Goal: Task Accomplishment & Management: Use online tool/utility

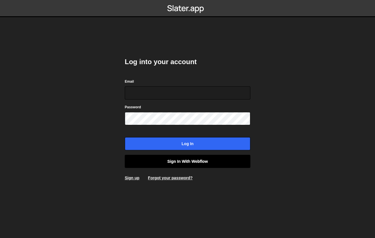
click at [174, 161] on link "Sign in with Webflow" at bounding box center [187, 161] width 125 height 13
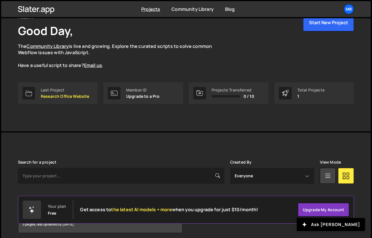
scroll to position [55, 0]
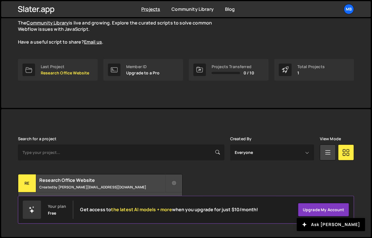
click at [147, 124] on div "Slater is designed for desktop use. Please use a larger screen to access the fu…" at bounding box center [186, 173] width 354 height 128
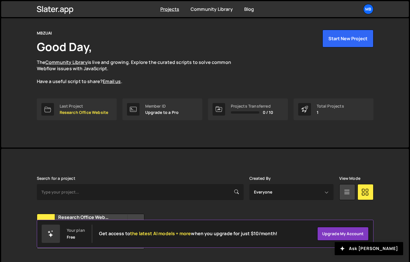
scroll to position [32, 0]
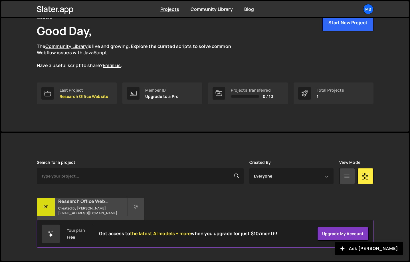
click at [83, 204] on h2 "Research Office Website" at bounding box center [92, 201] width 69 height 6
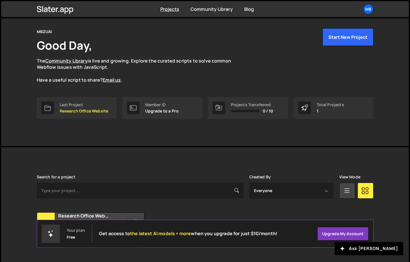
scroll to position [0, 0]
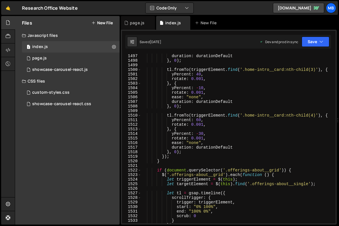
scroll to position [7330, 0]
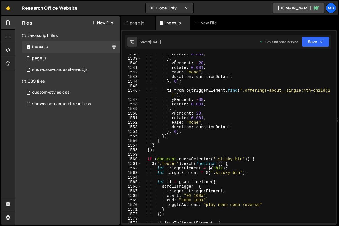
type textarea "ease: "none","
click at [293, 122] on div "rotate : 0.001 , } , { yPercent : - 20 , rotate : 0.001 , ease : "none" , durat…" at bounding box center [237, 141] width 192 height 179
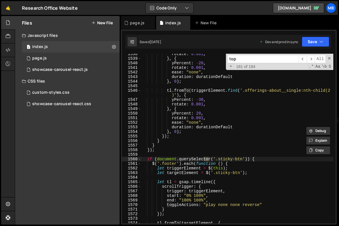
scroll to position [134, 0]
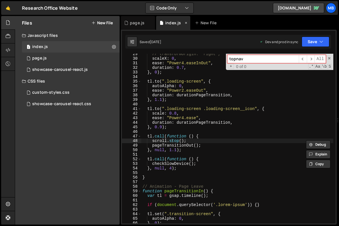
type input "topnav"
click at [187, 24] on icon at bounding box center [186, 23] width 4 height 6
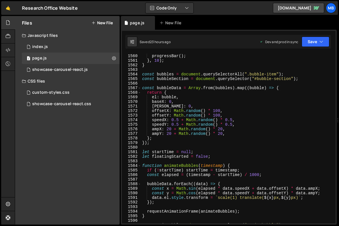
type textarea "offsetY: Math.random() * 100,"
click at [224, 116] on div "window . setInterval ( function ( ) { progressBar ( ) ; } , 10 ) ; } const bubb…" at bounding box center [237, 138] width 192 height 179
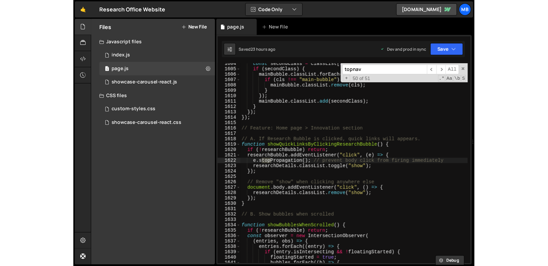
scroll to position [0, 0]
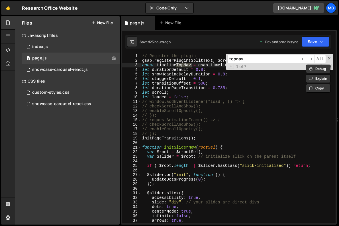
type input "topnav"
click at [224, 134] on div "// Register the plugin gsap . registerPlugin ( SplitText , ScrollTrigger ) ; co…" at bounding box center [237, 143] width 192 height 179
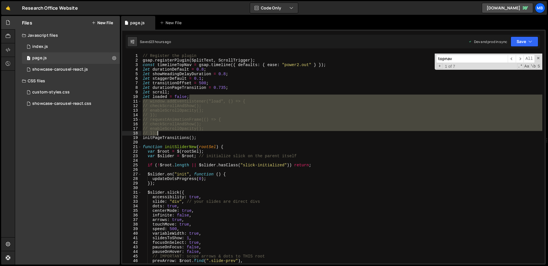
drag, startPoint x: 197, startPoint y: 98, endPoint x: 193, endPoint y: 132, distance: 34.7
click at [193, 132] on div "// Register the plugin gsap . registerPlugin ( SplitText , ScrollTrigger ) ; co…" at bounding box center [341, 163] width 400 height 219
type textarea "// enableScrollOpacity(); // });"
click at [412, 58] on span at bounding box center [538, 58] width 4 height 4
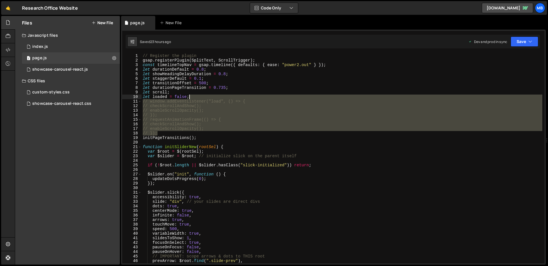
drag, startPoint x: 188, startPoint y: 132, endPoint x: 208, endPoint y: 95, distance: 42.0
click at [208, 95] on div "// Register the plugin gsap . registerPlugin ( SplitText , ScrollTrigger ) ; co…" at bounding box center [341, 163] width 400 height 219
type textarea "let loaded = false;"
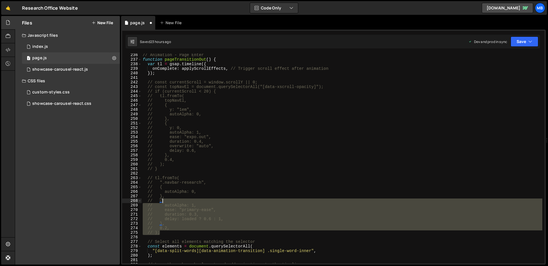
scroll to position [1050, 0]
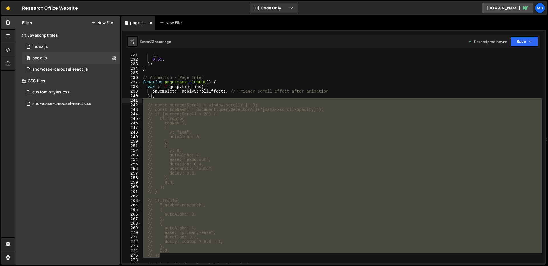
drag, startPoint x: 194, startPoint y: 210, endPoint x: 212, endPoint y: 100, distance: 111.3
click at [212, 100] on div "} , 0.65 , ) ; } // Animation - Page Enter function pageTransitionOut ( ) { var…" at bounding box center [341, 162] width 400 height 219
type textarea "// const currentScroll = window.scrollY || 0;"
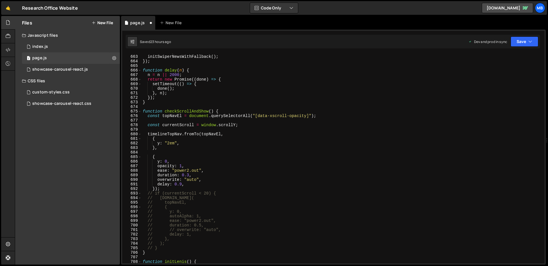
scroll to position [3104, 0]
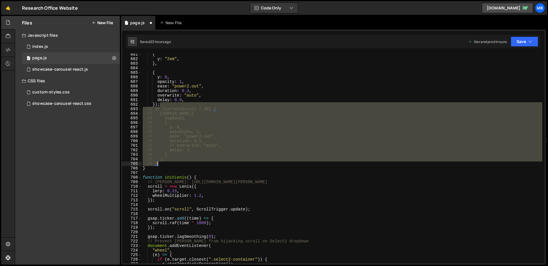
drag, startPoint x: 178, startPoint y: 105, endPoint x: 177, endPoint y: 166, distance: 60.8
click at [177, 166] on div "{ y : "2em" , } , { y : 0 , opacity : 1 , ease : "power2.out" , duration : 0.3 …" at bounding box center [341, 161] width 400 height 219
type textarea "});"
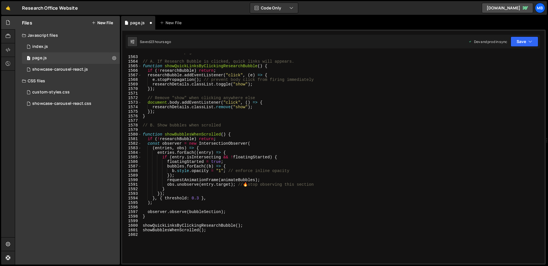
scroll to position [7126, 0]
click at [265, 131] on div "// Feature: Home page > Innovation section // A. If Research Bubble is clicked,…" at bounding box center [341, 159] width 400 height 219
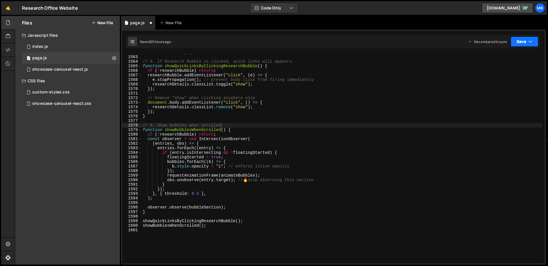
click at [520, 45] on button "Save" at bounding box center [524, 42] width 28 height 10
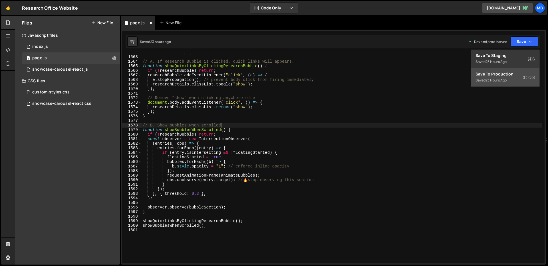
click at [504, 76] on div "Save to Production S" at bounding box center [504, 74] width 59 height 6
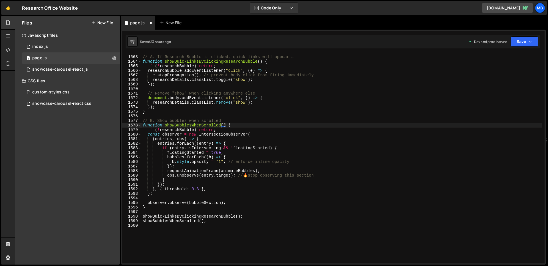
type textarea "});"
click at [436, 109] on div "// A. If Research Bubble is clicked, quick links will appears. function showQui…" at bounding box center [341, 159] width 400 height 219
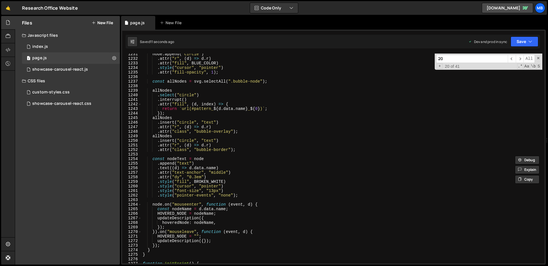
scroll to position [5786, 0]
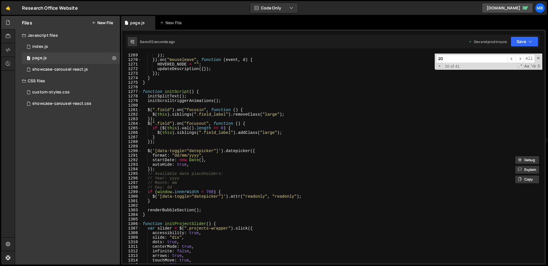
type input "20"
click at [418, 111] on div "}) ; }) . on ( "mouseleave" , function ( event , d ) { HOVERED_NODE = "" ; upda…" at bounding box center [341, 162] width 400 height 219
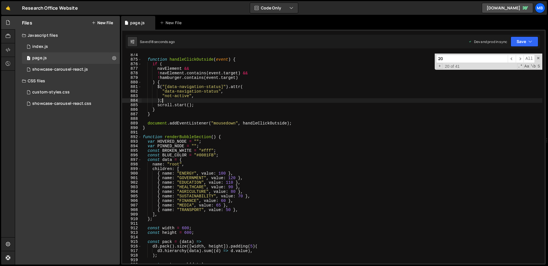
click at [256, 99] on div "function handleClickOutside ( event ) { if ( navElement && ! navElement . conta…" at bounding box center [341, 162] width 400 height 219
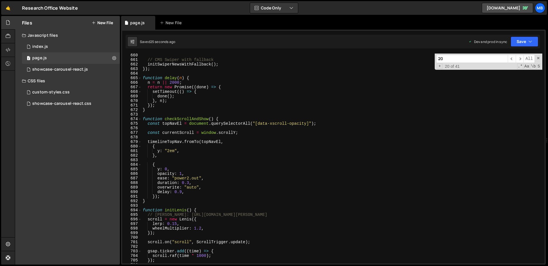
scroll to position [2929, 0]
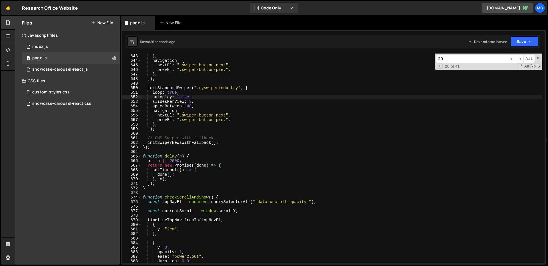
click at [261, 98] on div "clickable : true , } , navigation : { nextEl : ".swiper-button-next" , prevEl :…" at bounding box center [341, 158] width 400 height 219
type textarea "autoplay: false,"
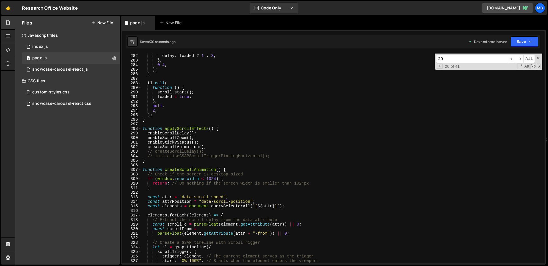
scroll to position [1263, 0]
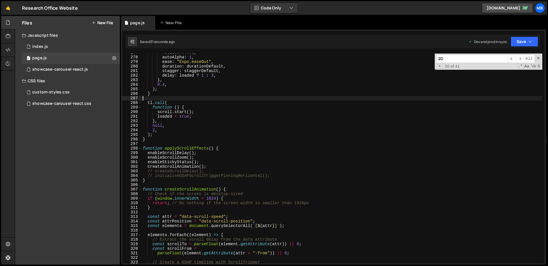
click at [262, 98] on div "rotate : 0.001 , autoAlpha : 1 , ease : "Expo.easeOut" , duration : durationDef…" at bounding box center [341, 159] width 400 height 219
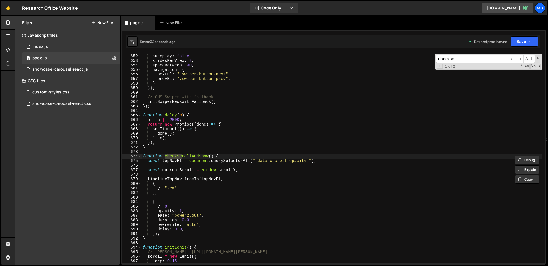
scroll to position [2970, 0]
type input "checkscroll"
type textarea "function checkScrollAndShow() {"
click at [190, 158] on div "loop : true , autoplay : false , slidesPerView : 3 , spaceBetween : 40 , naviga…" at bounding box center [341, 158] width 400 height 219
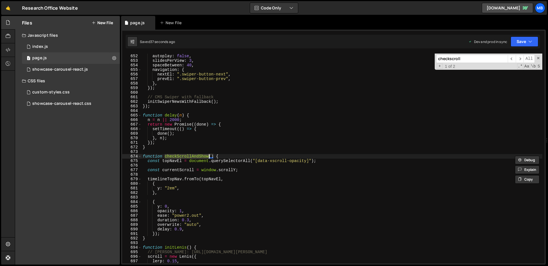
type input "checkScrollAndShow"
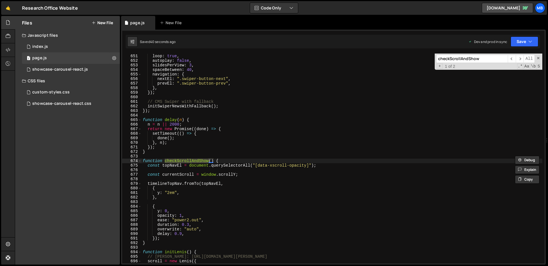
scroll to position [2966, 0]
type textarea "const topNavEl = document.querySelectorAll("[data-xscroll-opacity]");"
drag, startPoint x: 262, startPoint y: 167, endPoint x: 300, endPoint y: 165, distance: 37.4
click at [300, 165] on div "initStandardSwiper ( ".myswiperindustry" , { loop : true , autoplay : false , s…" at bounding box center [341, 158] width 400 height 219
type input "data-xscroll-opac"
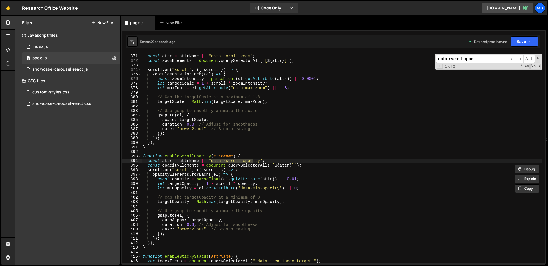
scroll to position [1688, 0]
type textarea "function enableScrollOpacity(attrName) {"
click at [190, 157] on div "function enableScrollZoom ( attrName ) { const attr = attrName || "data-scroll-…" at bounding box center [341, 158] width 400 height 219
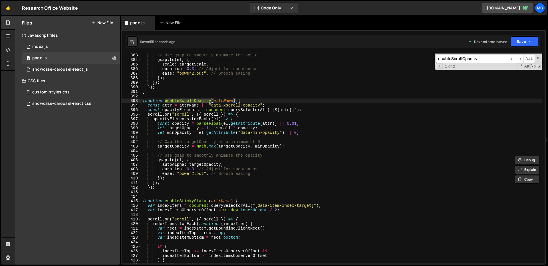
scroll to position [1744, 0]
click at [455, 57] on input "enableScrollOpacity" at bounding box center [472, 59] width 72 height 8
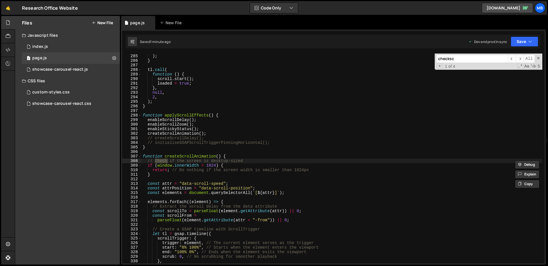
scroll to position [2970, 0]
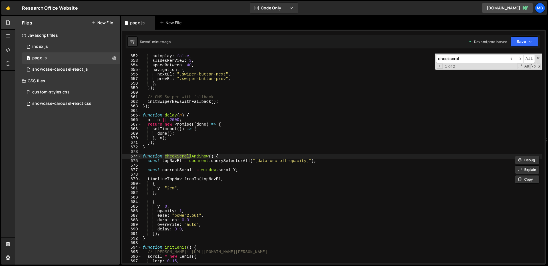
type input "checkscrol"
click at [199, 154] on div "loop : true , autoplay : false , slidesPerView : 3 , spaceBetween : 40 , naviga…" at bounding box center [341, 158] width 400 height 219
click at [199, 155] on div "loop : true , autoplay : false , slidesPerView : 3 , spaceBetween : 40 , naviga…" at bounding box center [341, 158] width 400 height 219
type textarea "function checkScrollAndShow() {"
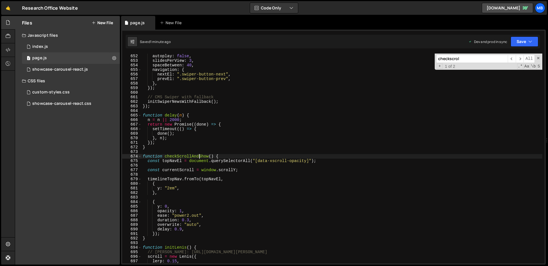
click at [199, 155] on div "loop : true , autoplay : false , slidesPerView : 3 , spaceBetween : 40 , naviga…" at bounding box center [341, 158] width 400 height 219
type input "checkScrollAndShow"
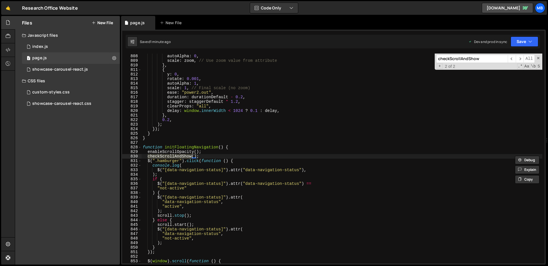
scroll to position [2966, 0]
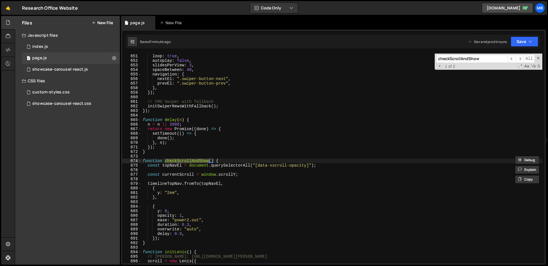
click at [255, 154] on div "initStandardSwiper ( ".myswiperindustry" , { loop : true , autoplay : false , s…" at bounding box center [341, 158] width 400 height 219
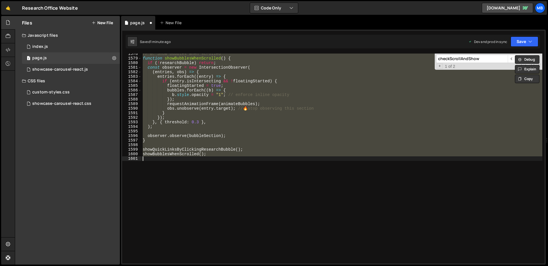
scroll to position [7193, 0]
click at [252, 155] on div "// B. Show bubbles when scrolled function showBubblesWhenScrolled ( ) { if ( ! …" at bounding box center [341, 159] width 400 height 210
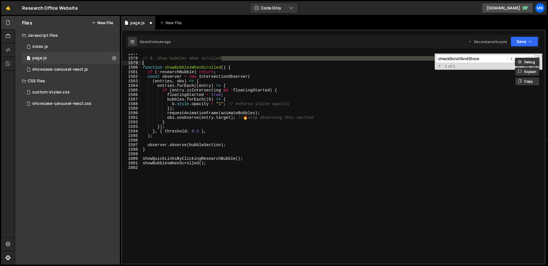
type textarea "// ); // }"
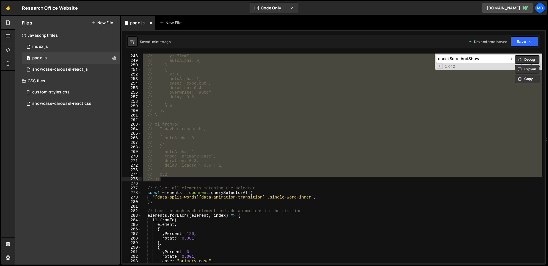
scroll to position [1073, 0]
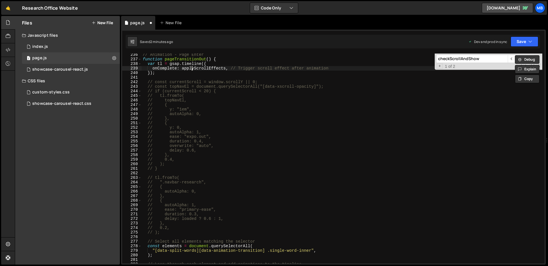
click at [192, 70] on div "// Animation - Page Enter function pageTransitionOut ( ) { var tl = gsap . time…" at bounding box center [341, 161] width 400 height 219
click at [191, 74] on div "// Animation - Page Enter function pageTransitionOut ( ) { var tl = gsap . time…" at bounding box center [341, 161] width 400 height 219
click at [179, 236] on div "// Animation - Page Enter function pageTransitionOut ( ) { var tl = gsap . time…" at bounding box center [341, 161] width 400 height 219
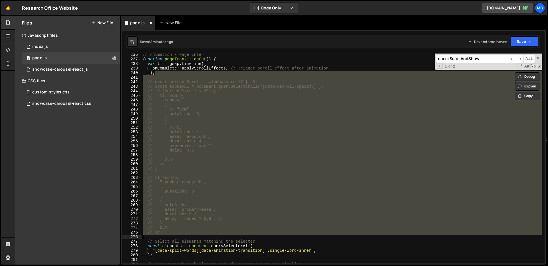
type textarea "});"
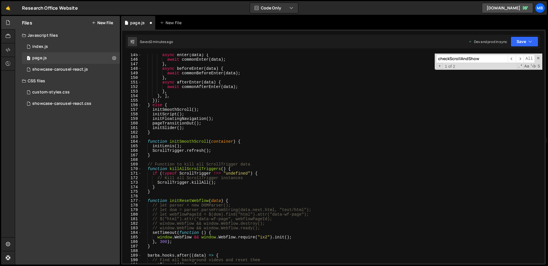
scroll to position [658, 0]
drag, startPoint x: 281, startPoint y: 229, endPoint x: 279, endPoint y: 198, distance: 30.6
click at [279, 198] on div "async enter ( data ) { await commonEnter ( data ) ; } , async beforeEnter ( dat…" at bounding box center [341, 162] width 400 height 219
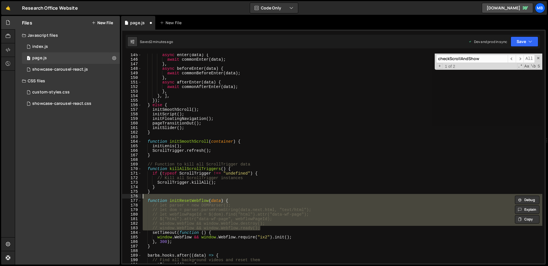
click at [279, 203] on div "async enter ( data ) { await commonEnter ( data ) ; } , async beforeEnter ( dat…" at bounding box center [341, 159] width 400 height 210
type textarea "function initResetWebflow(data) { // let parser = new DOMParser();"
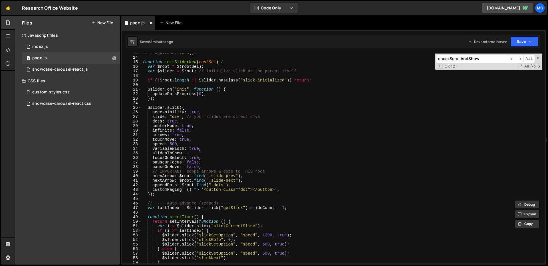
scroll to position [0, 0]
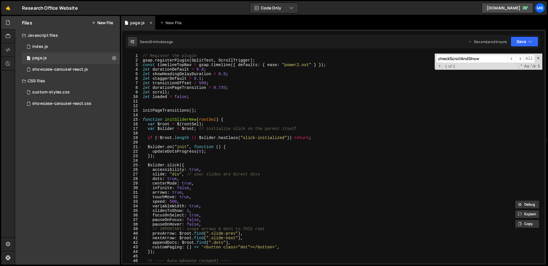
click at [150, 22] on icon at bounding box center [151, 23] width 4 height 6
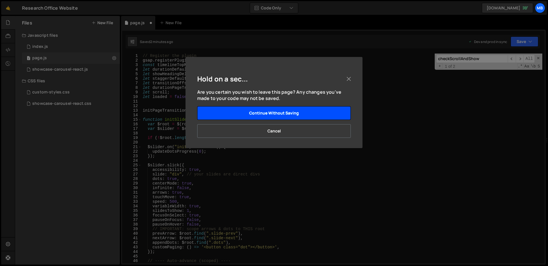
click at [253, 110] on button "Continue without saving" at bounding box center [273, 113] width 153 height 14
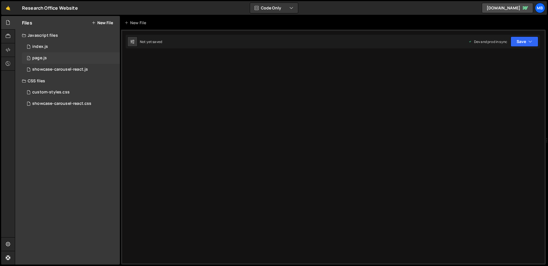
click at [63, 60] on div "1 page.js 0" at bounding box center [71, 57] width 98 height 11
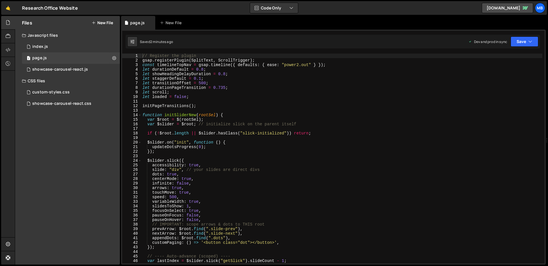
click at [197, 74] on div "// Register the plugin gsap . registerPlugin ( SplitText , ScrollTrigger ) ; co…" at bounding box center [341, 163] width 401 height 219
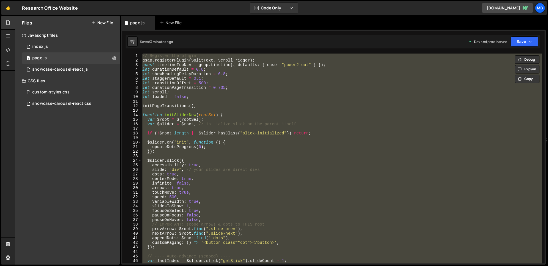
click at [279, 97] on div "// Register the plugin gsap . registerPlugin ( SplitText , ScrollTrigger ) ; co…" at bounding box center [341, 159] width 401 height 210
type textarea "let loaded = false;"
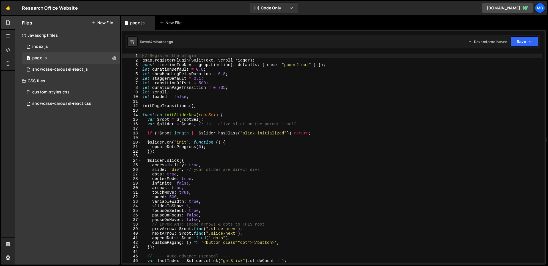
click at [458, 130] on div "// Register the plugin gsap . registerPlugin ( SplitText , ScrollTrigger ) ; co…" at bounding box center [341, 163] width 401 height 219
type textarea "showBubblesWhenScrolled();"
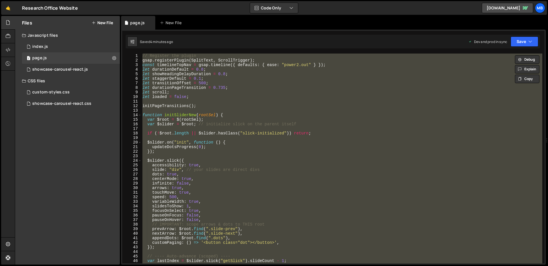
paste textarea
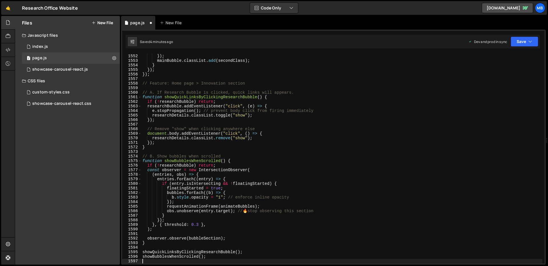
scroll to position [7077, 0]
click at [526, 38] on button "Save" at bounding box center [524, 42] width 28 height 10
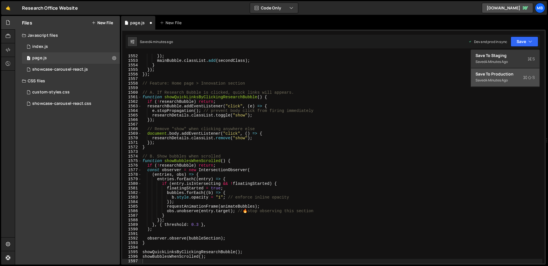
click at [505, 74] on div "Save to Production S" at bounding box center [504, 74] width 59 height 6
